Goal: Task Accomplishment & Management: Complete application form

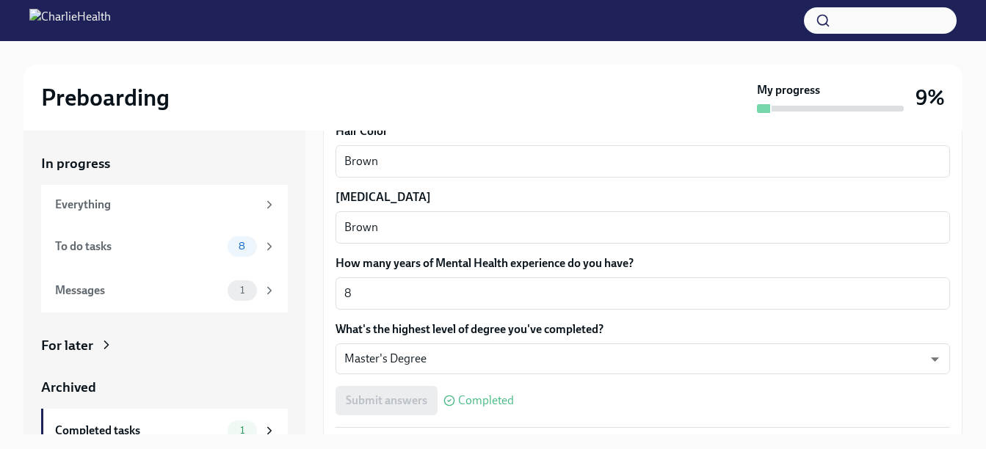
scroll to position [1417, 0]
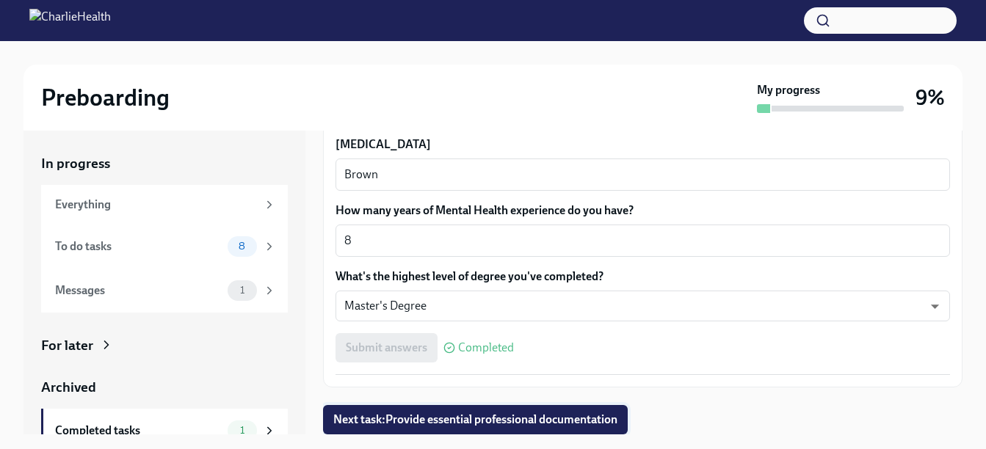
click at [488, 421] on span "Next task : Provide essential professional documentation" at bounding box center [475, 420] width 284 height 15
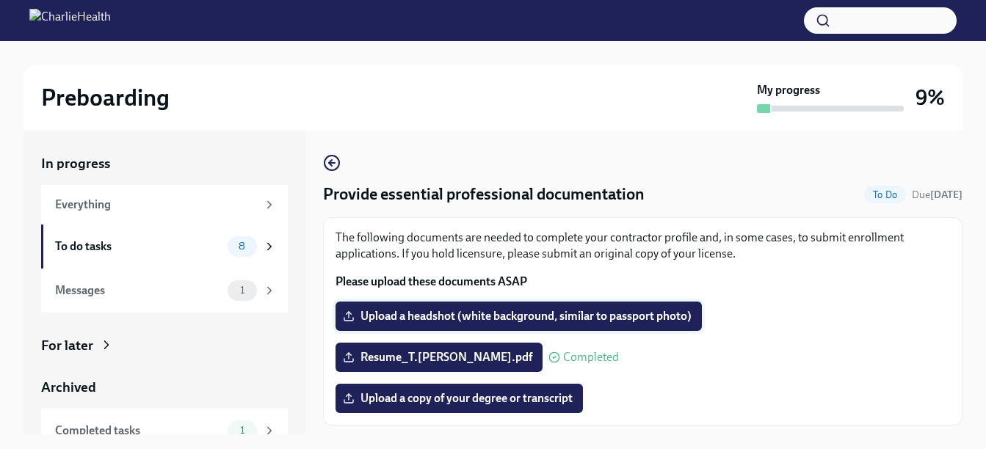
click at [495, 308] on label "Upload a headshot (white background, similar to passport photo)" at bounding box center [518, 316] width 366 height 29
click at [0, 0] on input "Upload a headshot (white background, similar to passport photo)" at bounding box center [0, 0] width 0 height 0
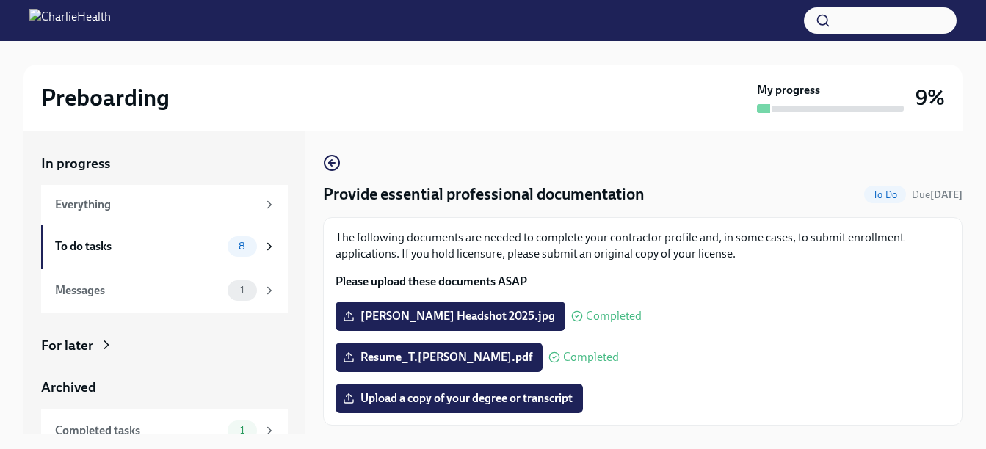
scroll to position [38, 0]
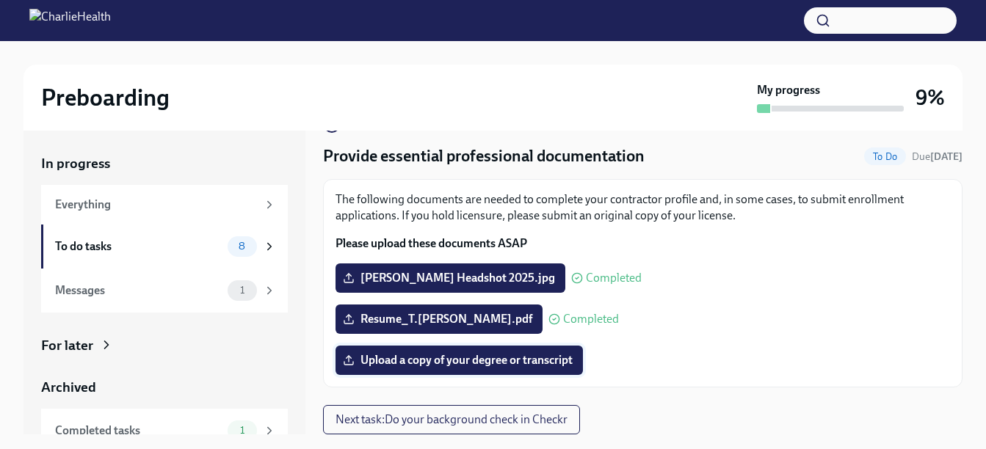
click at [485, 364] on span "Upload a copy of your degree or transcript" at bounding box center [459, 360] width 227 height 15
click at [0, 0] on input "Upload a copy of your degree or transcript" at bounding box center [0, 0] width 0 height 0
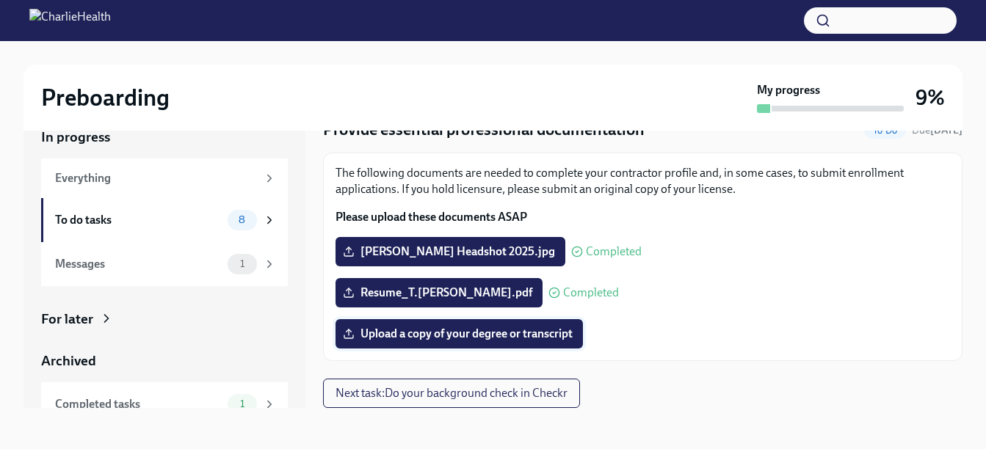
click at [453, 330] on span "Upload a copy of your degree or transcript" at bounding box center [459, 334] width 227 height 15
click at [0, 0] on input "Upload a copy of your degree or transcript" at bounding box center [0, 0] width 0 height 0
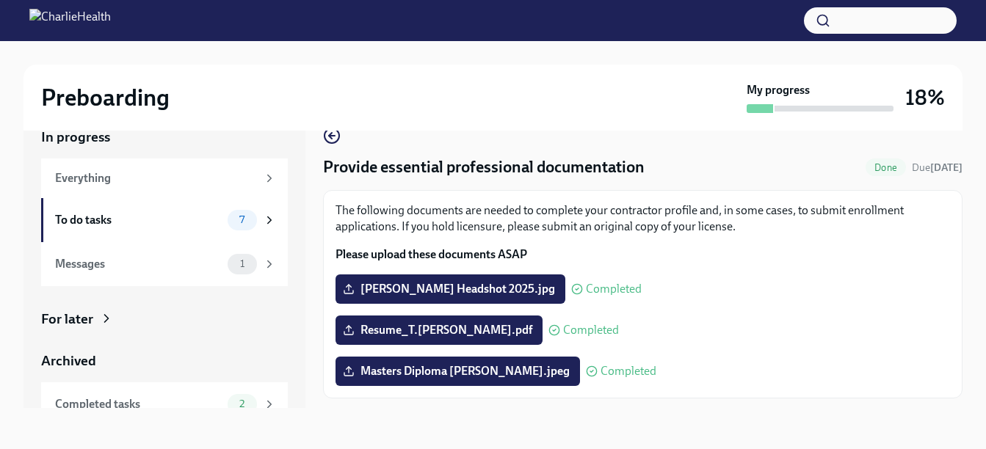
scroll to position [38, 0]
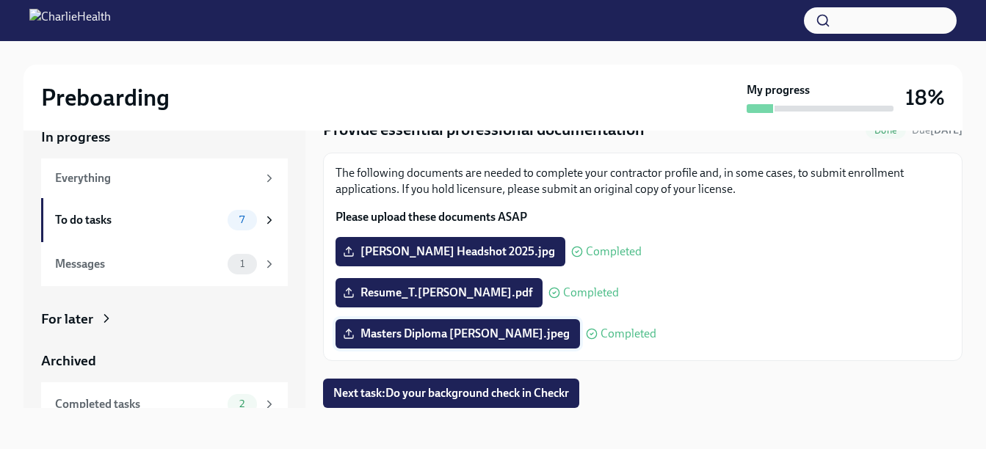
click at [473, 341] on span "Masters Diploma [PERSON_NAME].jpeg" at bounding box center [458, 334] width 224 height 15
click at [0, 0] on input "Masters Diploma [PERSON_NAME].jpeg" at bounding box center [0, 0] width 0 height 0
click at [350, 331] on polyline at bounding box center [348, 331] width 5 height 2
click at [0, 0] on input "Masters Diploma [PERSON_NAME].jpeg" at bounding box center [0, 0] width 0 height 0
click at [394, 333] on span "Masters Diploma [PERSON_NAME].jpeg" at bounding box center [458, 334] width 224 height 15
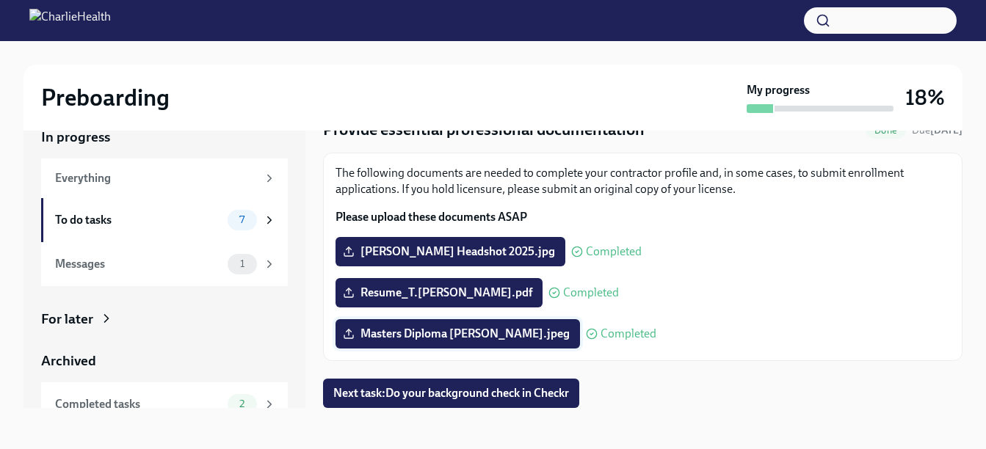
click at [0, 0] on input "Masters Diploma [PERSON_NAME].jpeg" at bounding box center [0, 0] width 0 height 0
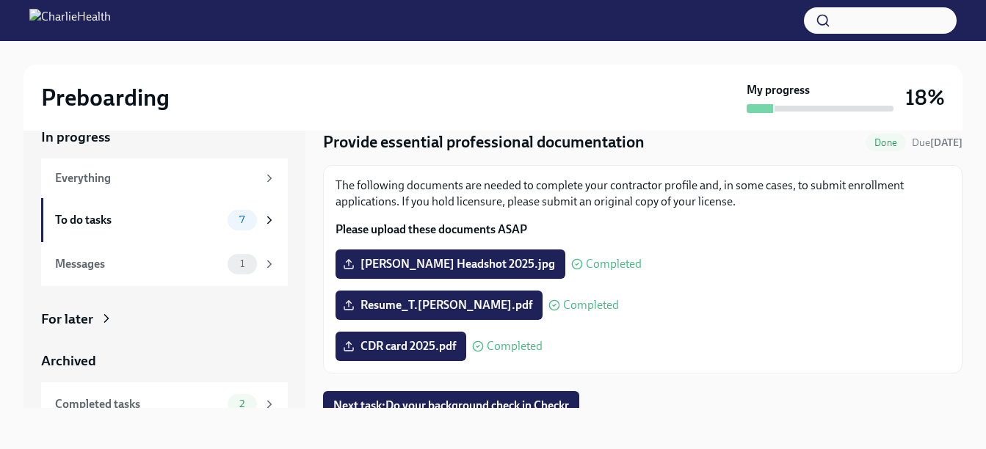
scroll to position [26, 0]
drag, startPoint x: 351, startPoint y: 344, endPoint x: 738, endPoint y: 321, distance: 388.2
click at [738, 321] on div "The following documents are needed to complete your contractor profile and, in …" at bounding box center [642, 270] width 614 height 184
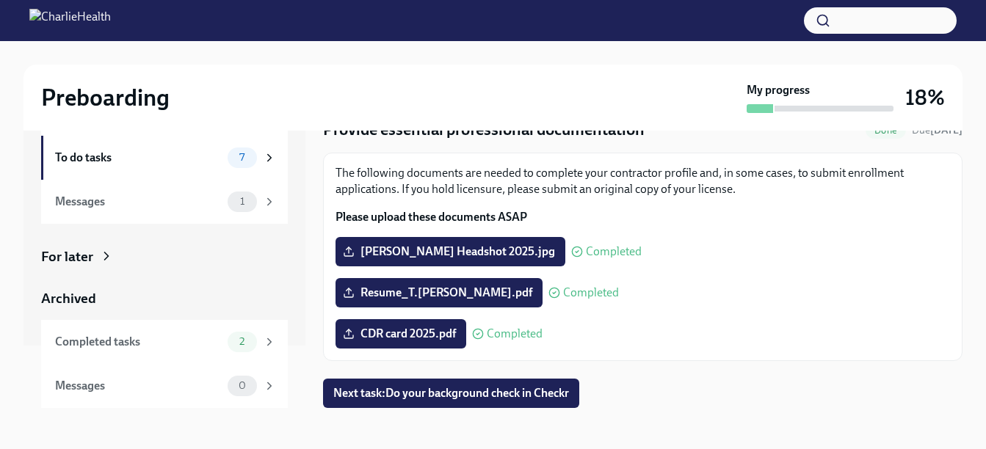
scroll to position [0, 0]
